Goal: Use online tool/utility: Utilize a website feature to perform a specific function

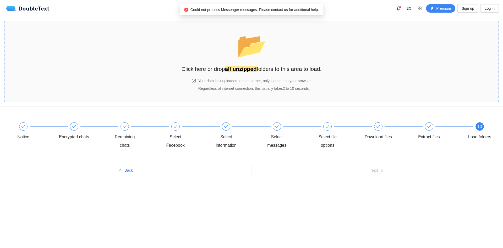
click at [226, 69] on strong "all unzipped" at bounding box center [241, 69] width 32 height 6
drag, startPoint x: 45, startPoint y: 7, endPoint x: 101, endPoint y: 0, distance: 56.7
click at [264, 41] on span "📂" at bounding box center [252, 45] width 30 height 27
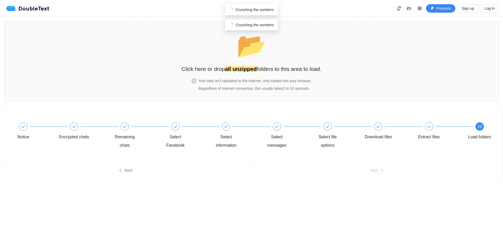
click at [250, 10] on span "Crunching the numbers" at bounding box center [255, 10] width 38 height 4
click at [252, 17] on div "📂 Click here or drop all unzipped folders to this area to load. Your data isn't…" at bounding box center [251, 61] width 503 height 89
click at [254, 22] on div "Crunching the numbers" at bounding box center [251, 25] width 45 height 6
click at [255, 23] on span "Crunching the numbers" at bounding box center [255, 25] width 38 height 4
click at [257, 26] on span "Crunching the numbers" at bounding box center [255, 25] width 38 height 4
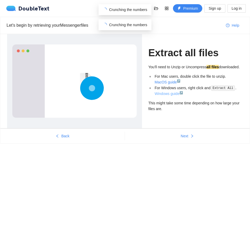
click at [177, 94] on link "Windows guide ↗" at bounding box center [169, 94] width 28 height 4
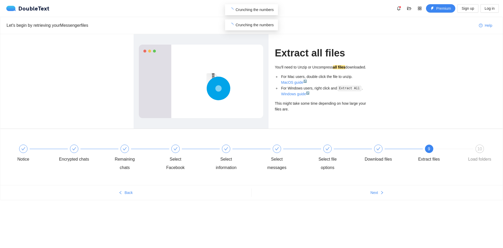
click at [265, 21] on div "Crunching the numbers" at bounding box center [251, 24] width 53 height 11
click at [259, 24] on span "Crunching the numbers" at bounding box center [255, 25] width 38 height 4
click at [429, 149] on span "9" at bounding box center [429, 148] width 2 height 4
click at [483, 148] on div "10" at bounding box center [479, 148] width 8 height 8
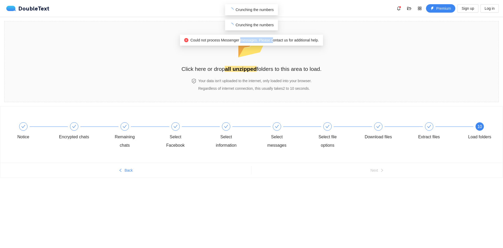
drag, startPoint x: 255, startPoint y: 38, endPoint x: 271, endPoint y: 37, distance: 16.3
click at [271, 38] on span "Could not process Messenger messages. Please contact us for additional help." at bounding box center [254, 40] width 128 height 4
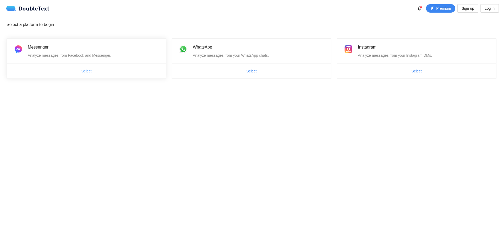
click at [86, 70] on span "Select" at bounding box center [86, 71] width 10 height 6
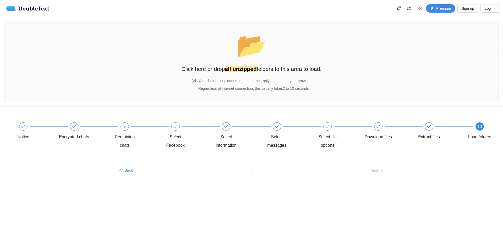
drag, startPoint x: 74, startPoint y: 127, endPoint x: 70, endPoint y: 126, distance: 4.0
click at [74, 127] on icon "check" at bounding box center [74, 126] width 4 height 4
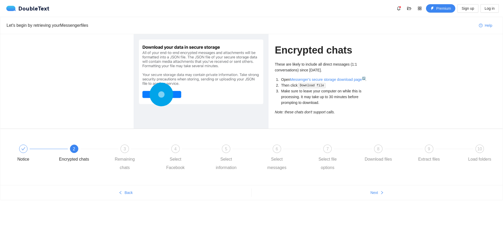
click at [306, 76] on li "Open Messenger's secure storage download page ↗ ." at bounding box center [324, 79] width 89 height 6
click at [308, 78] on link "Messenger's secure storage download page ↗" at bounding box center [327, 79] width 75 height 4
click at [136, 156] on div "Remaining chats" at bounding box center [125, 163] width 30 height 17
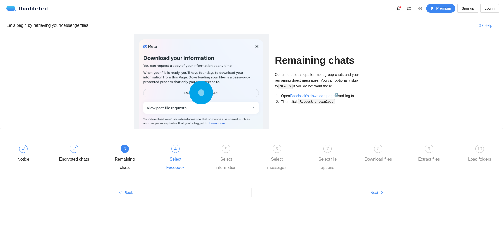
click at [167, 153] on div "4 Select Facebook" at bounding box center [185, 157] width 51 height 27
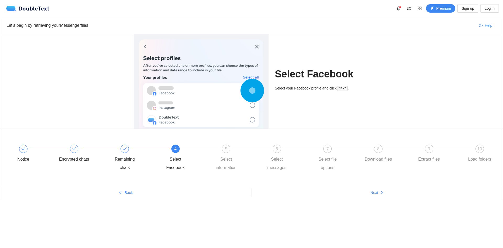
click at [202, 154] on div "4 Select Facebook" at bounding box center [185, 157] width 51 height 27
click at [233, 154] on div "5 Select information" at bounding box center [236, 157] width 51 height 27
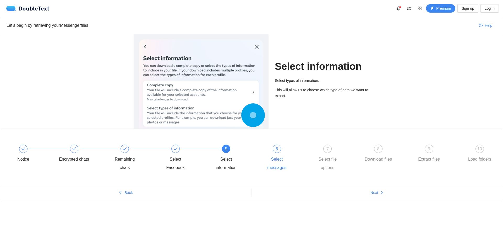
click at [272, 149] on div "6 Select messages" at bounding box center [287, 157] width 51 height 27
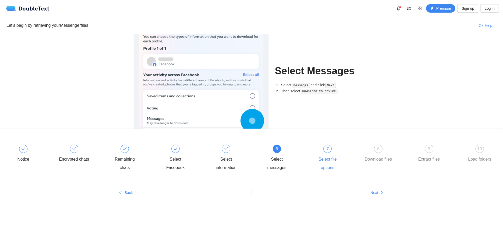
click at [324, 147] on div "7" at bounding box center [327, 148] width 8 height 8
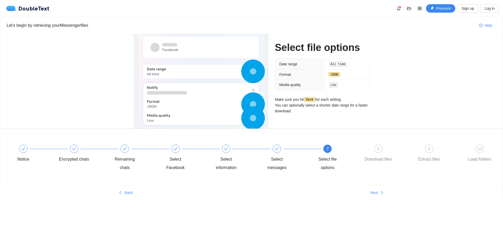
click at [359, 151] on div "7 Select file options" at bounding box center [337, 157] width 51 height 27
click at [381, 150] on div "8" at bounding box center [378, 148] width 8 height 8
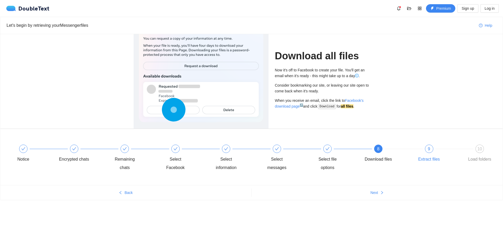
click at [429, 146] on div "9" at bounding box center [429, 148] width 8 height 8
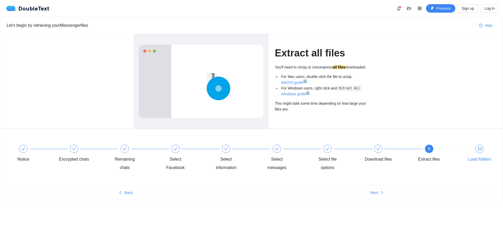
click at [477, 151] on div "10" at bounding box center [479, 148] width 8 height 8
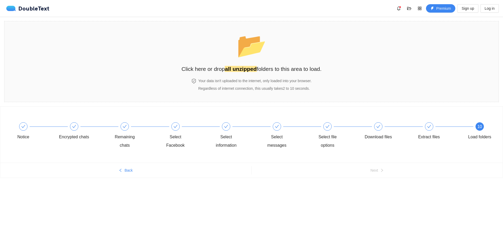
click at [354, 134] on div "Select file options" at bounding box center [337, 135] width 51 height 27
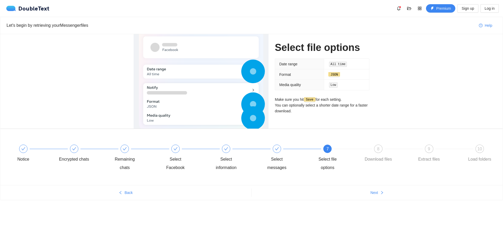
click at [375, 129] on div "Notice Encrypted chats Remaining chats Select Facebook Select information Selec…" at bounding box center [251, 157] width 502 height 56
click at [377, 149] on div "8" at bounding box center [378, 148] width 8 height 8
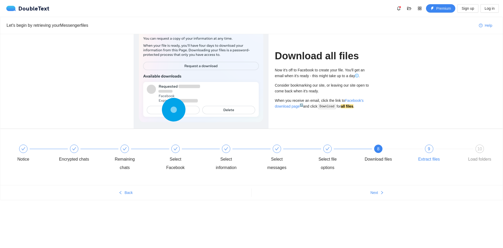
click at [434, 150] on div "9 Extract files" at bounding box center [439, 153] width 51 height 19
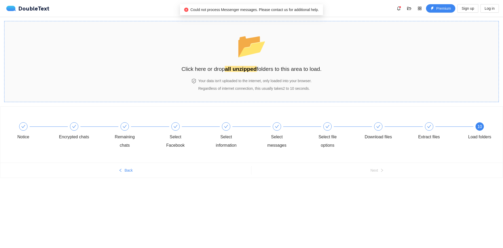
click at [253, 68] on strong "all unzipped" at bounding box center [241, 69] width 32 height 6
click at [243, 10] on span "Crunching the numbers" at bounding box center [255, 10] width 38 height 4
click at [239, 10] on span "Crunching the numbers" at bounding box center [255, 10] width 38 height 4
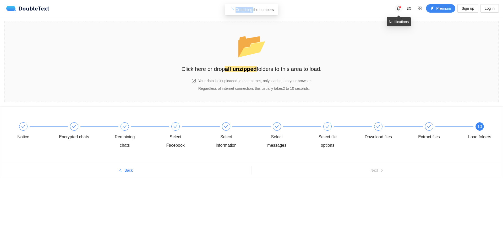
click at [401, 8] on icon "bell" at bounding box center [399, 8] width 4 height 4
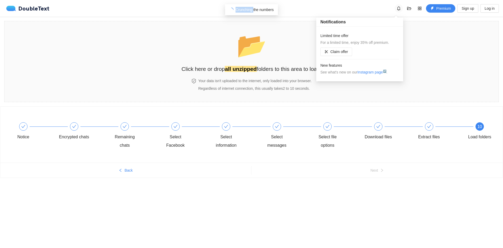
click at [398, 9] on icon "bell" at bounding box center [398, 8] width 3 height 4
